Goal: Task Accomplishment & Management: Use online tool/utility

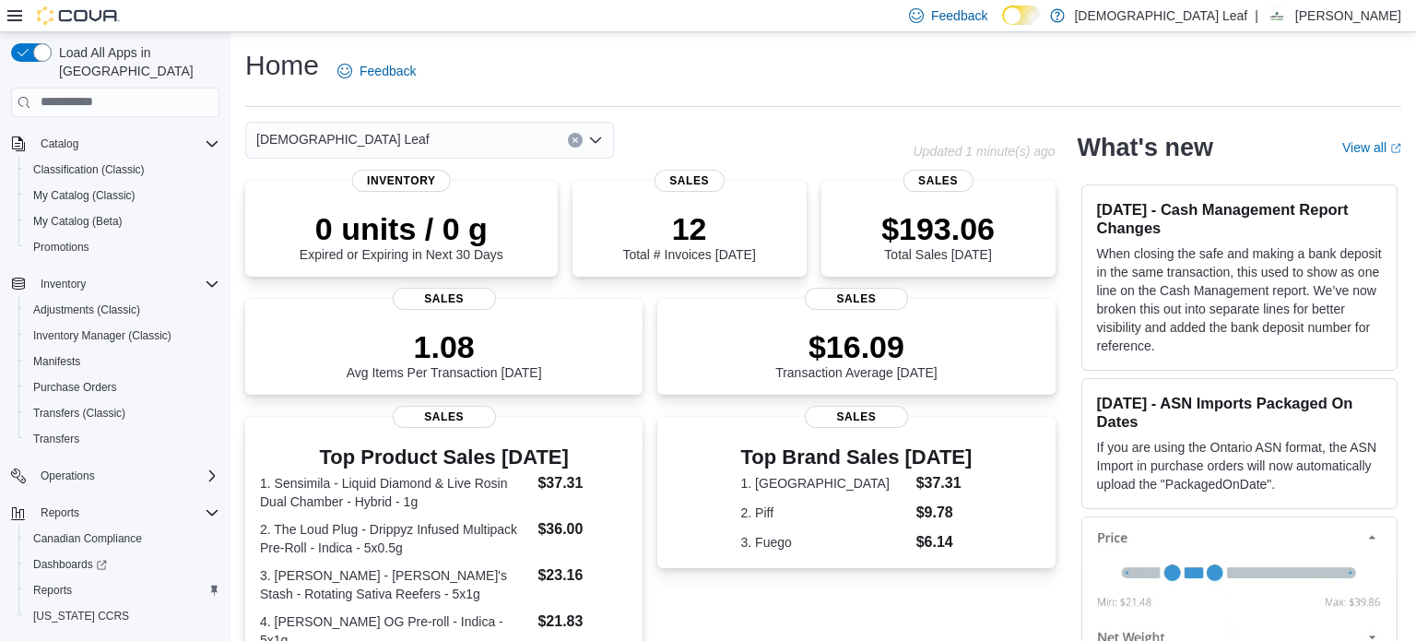
scroll to position [159, 0]
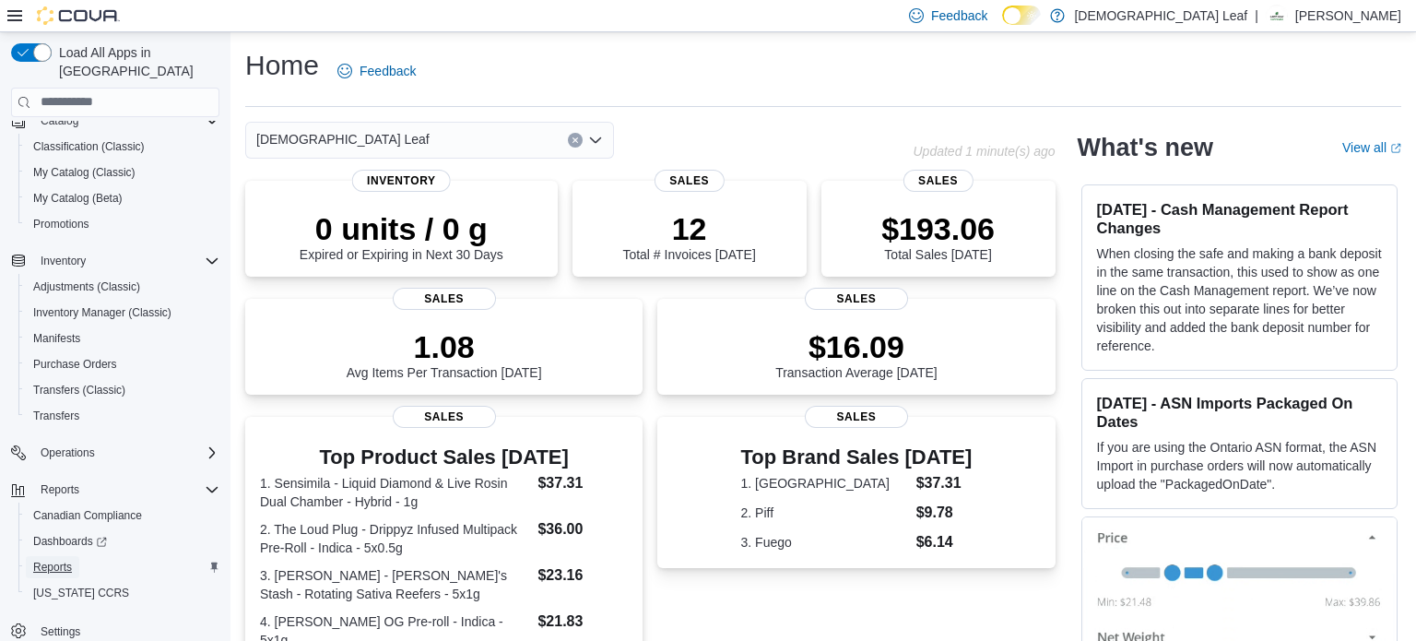
click at [71, 560] on span "Reports" at bounding box center [52, 567] width 39 height 15
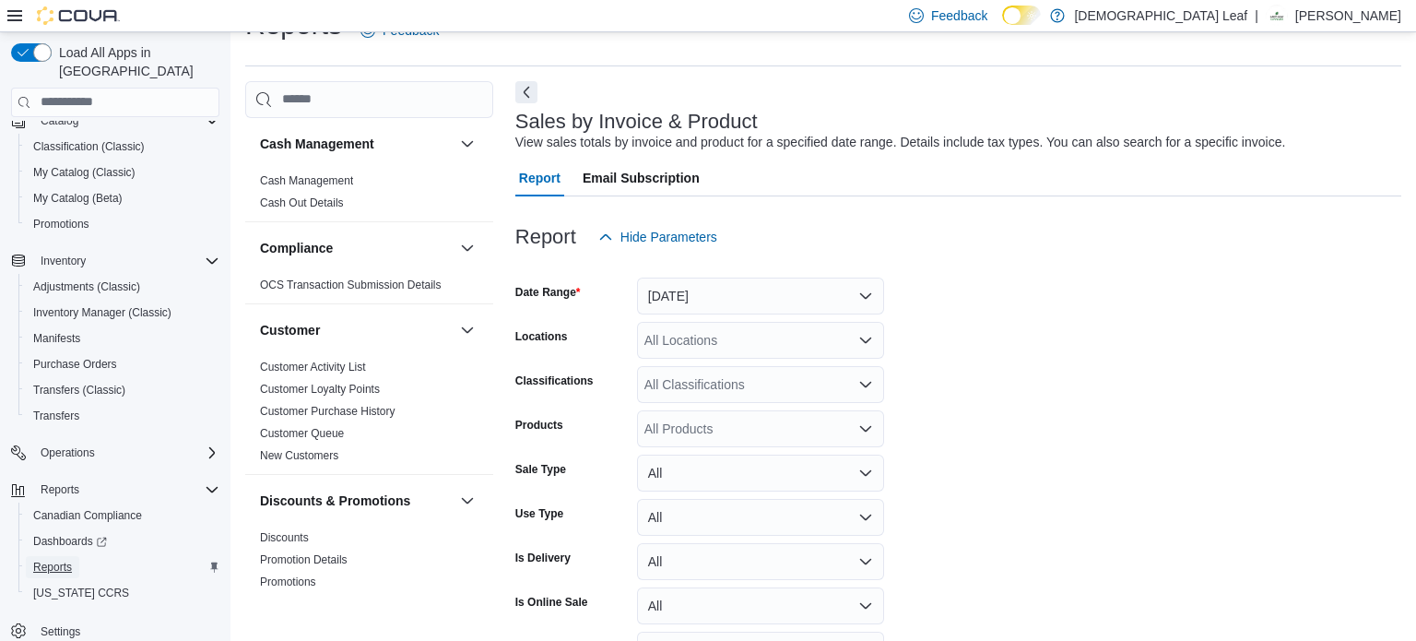
scroll to position [41, 0]
click at [831, 284] on button "[DATE]" at bounding box center [760, 295] width 247 height 37
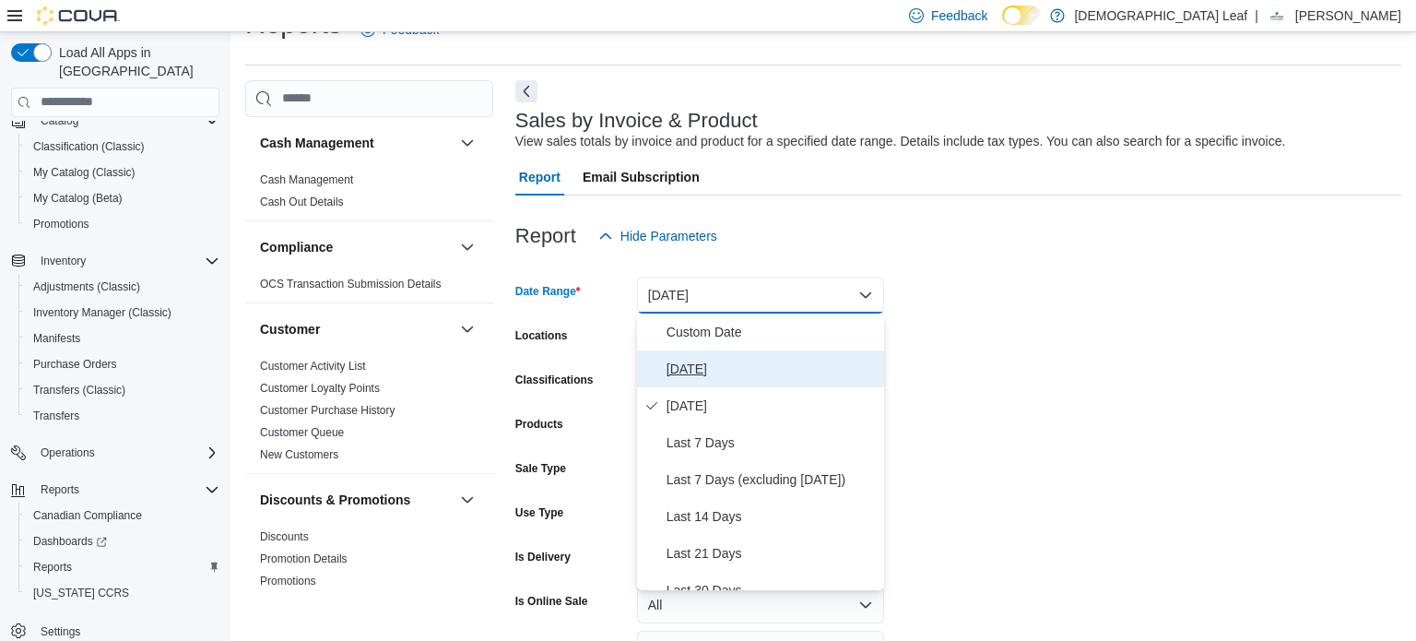
click at [787, 362] on span "[DATE]" at bounding box center [771, 369] width 210 height 22
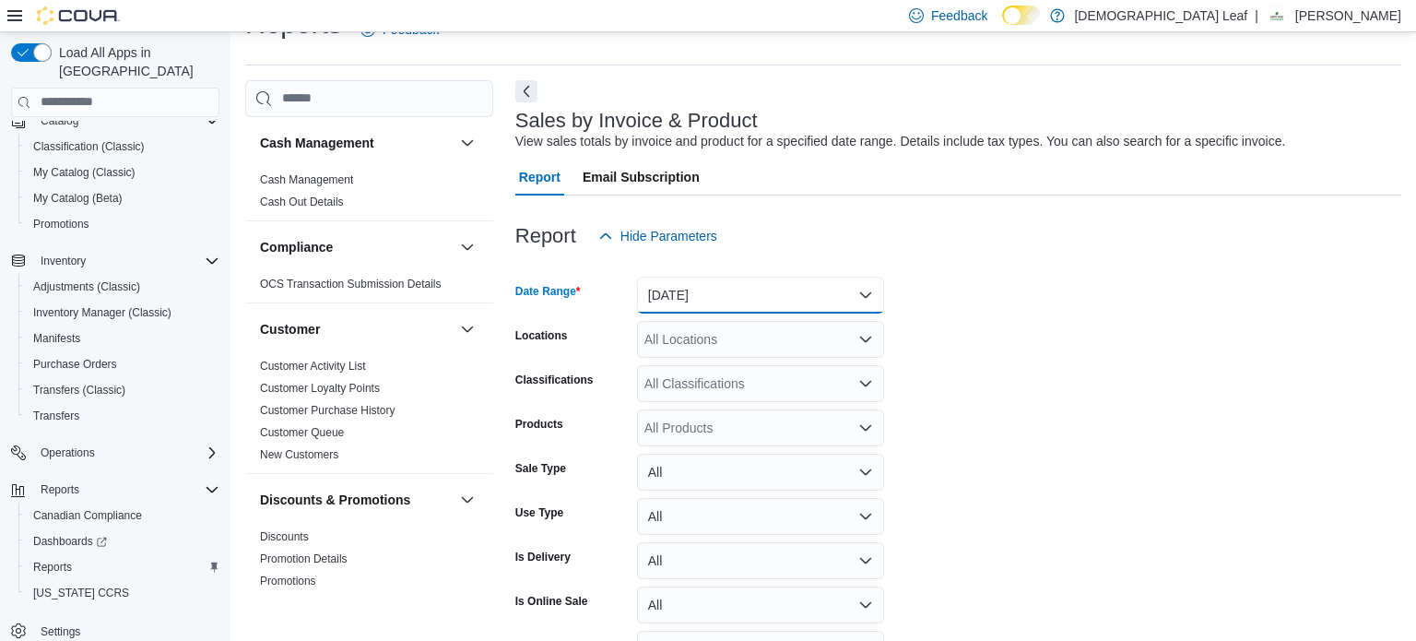
scroll to position [156, 0]
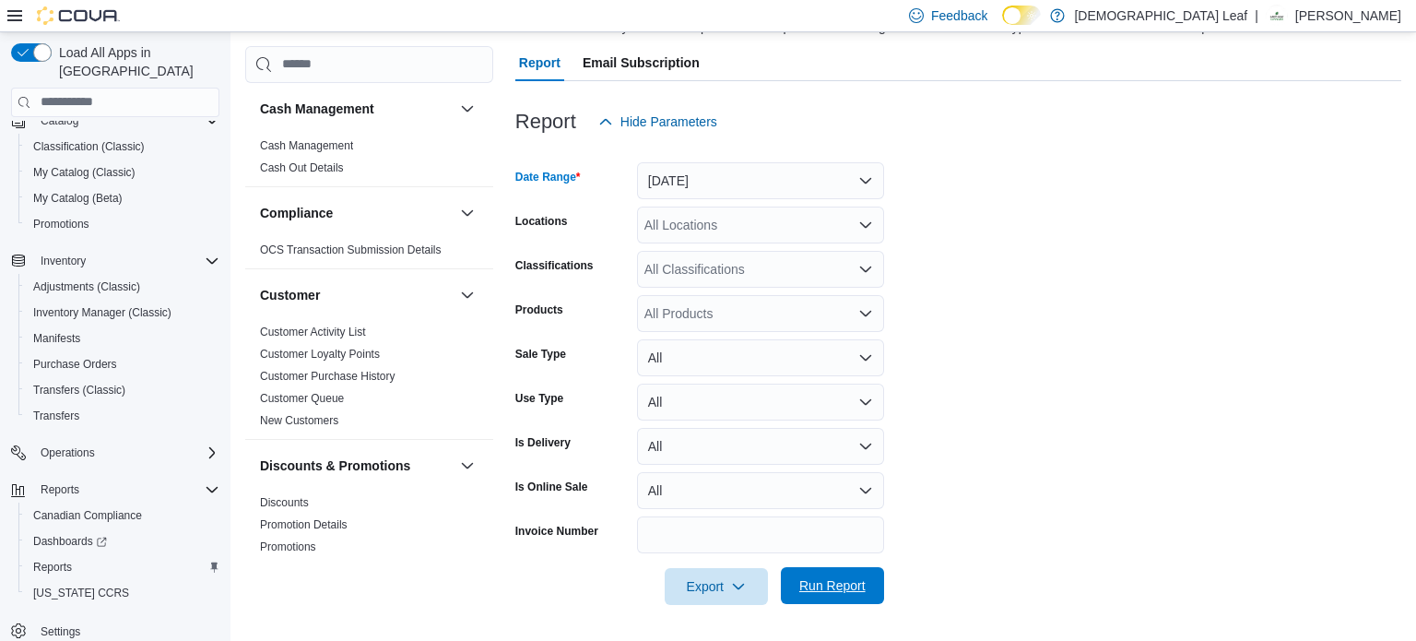
click at [829, 601] on span "Run Report" at bounding box center [832, 585] width 81 height 37
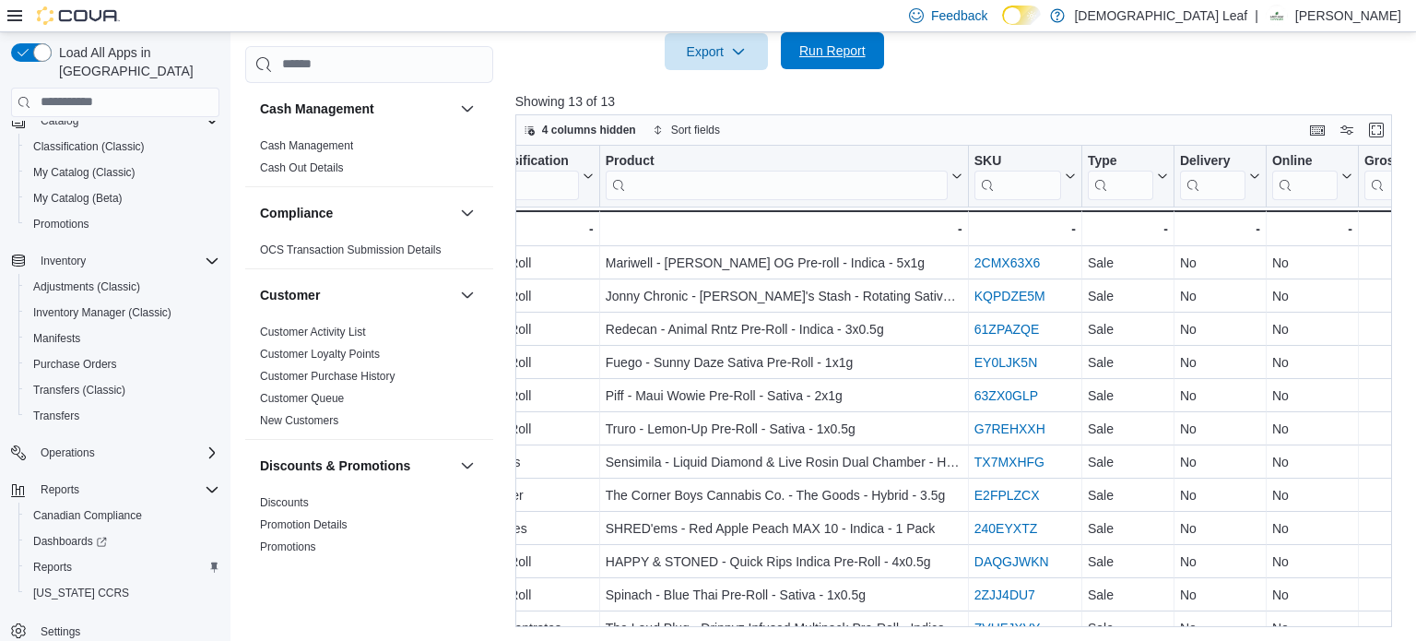
scroll to position [0, 708]
